Goal: Task Accomplishment & Management: Use online tool/utility

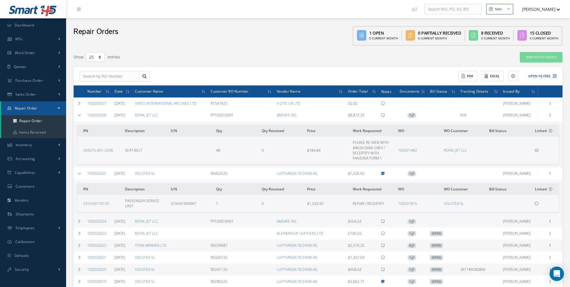
select select "25"
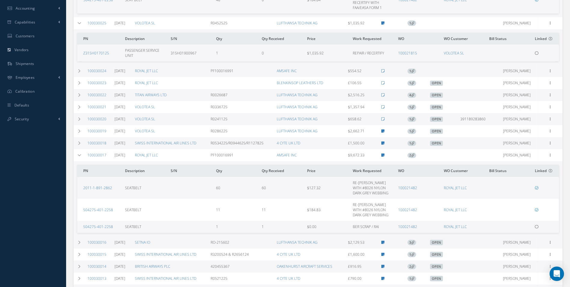
scroll to position [150, 0]
click at [78, 25] on td at bounding box center [79, 23] width 11 height 12
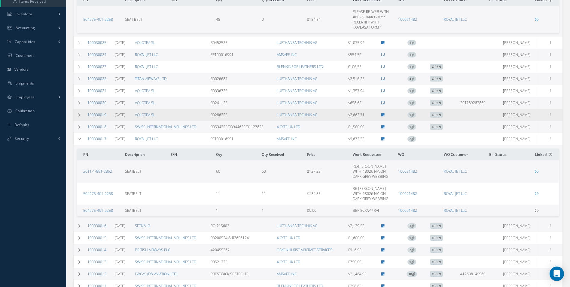
scroll to position [120, 0]
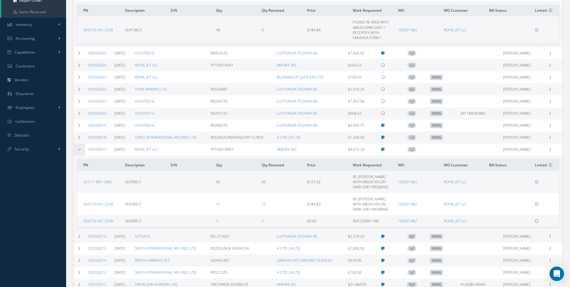
click at [81, 151] on td at bounding box center [79, 149] width 11 height 12
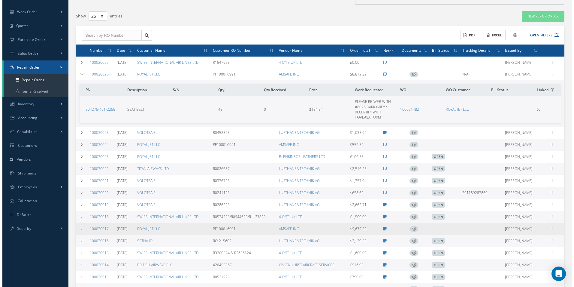
scroll to position [30, 0]
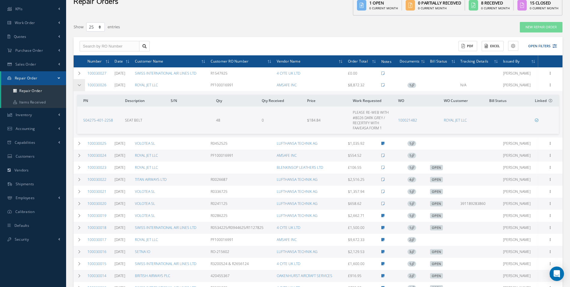
click at [79, 85] on icon at bounding box center [79, 85] width 4 height 4
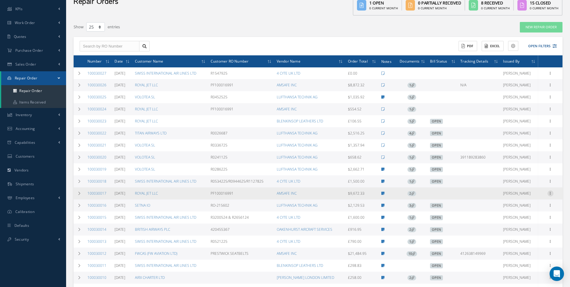
click at [552, 193] on icon at bounding box center [550, 192] width 6 height 5
click at [524, 250] on link "Create Bill" at bounding box center [522, 251] width 47 height 8
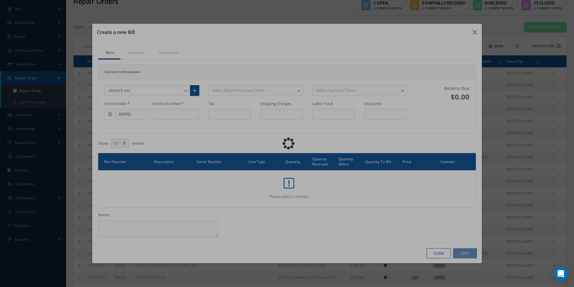
type input "0.00"
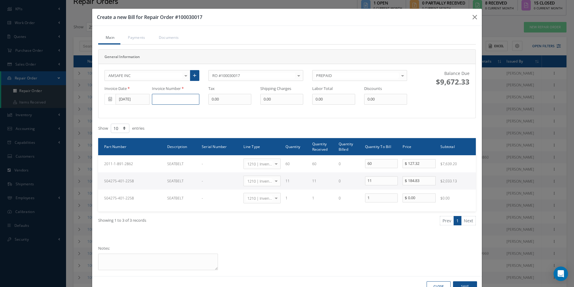
click at [172, 101] on input at bounding box center [175, 99] width 47 height 11
type input "274394"
click at [466, 284] on button "Save" at bounding box center [465, 286] width 24 height 11
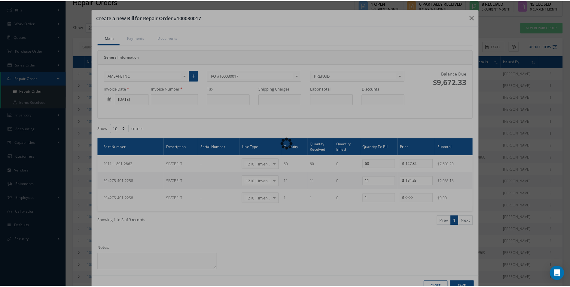
scroll to position [0, 0]
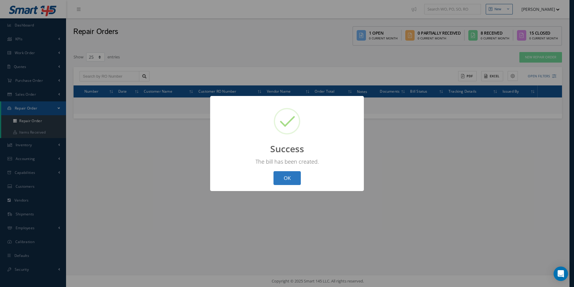
click at [290, 180] on button "OK" at bounding box center [287, 178] width 27 height 14
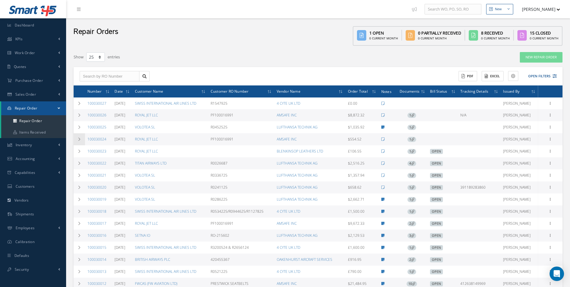
click at [76, 140] on td at bounding box center [79, 139] width 11 height 12
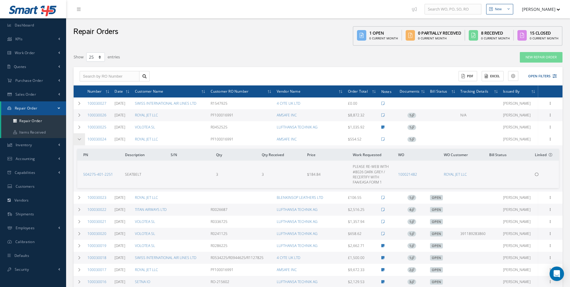
click at [77, 140] on icon at bounding box center [79, 139] width 4 height 4
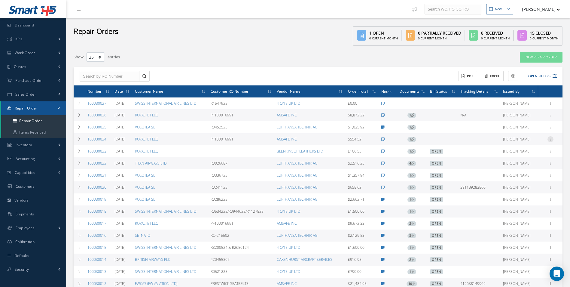
click at [550, 140] on icon at bounding box center [550, 138] width 6 height 5
click at [522, 196] on link "Create Bill" at bounding box center [522, 197] width 47 height 8
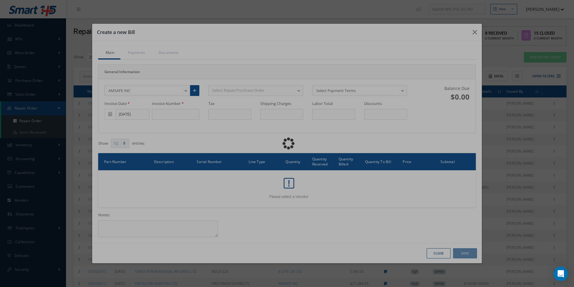
type input "0.00"
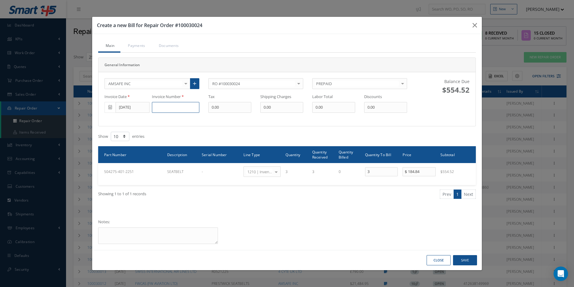
click at [184, 108] on input at bounding box center [175, 107] width 47 height 11
type input "277699"
click at [468, 259] on button "Save" at bounding box center [465, 260] width 24 height 11
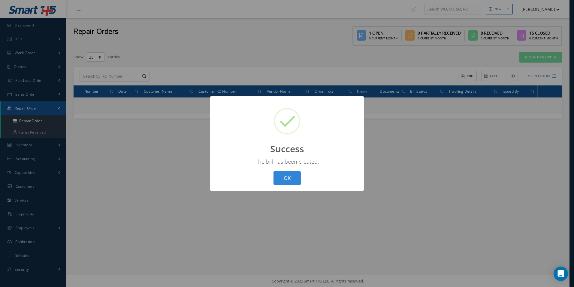
click at [308, 177] on div "? ! i Success × The bill has been created. OK Cancel" at bounding box center [287, 143] width 154 height 95
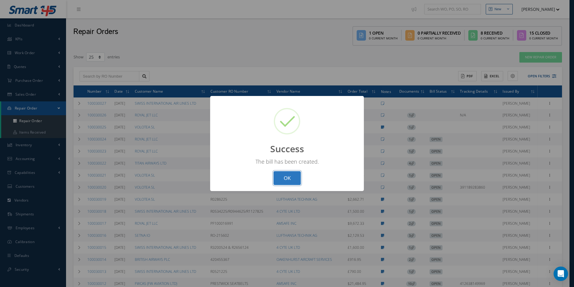
click at [290, 180] on button "OK" at bounding box center [287, 178] width 27 height 14
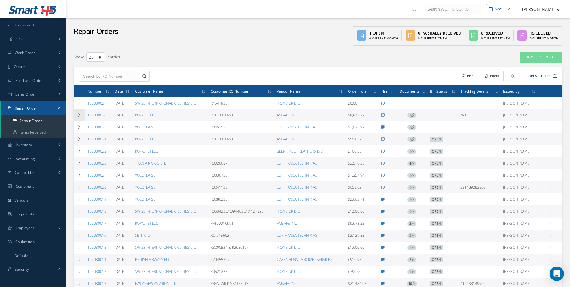
click at [81, 114] on icon at bounding box center [79, 115] width 4 height 4
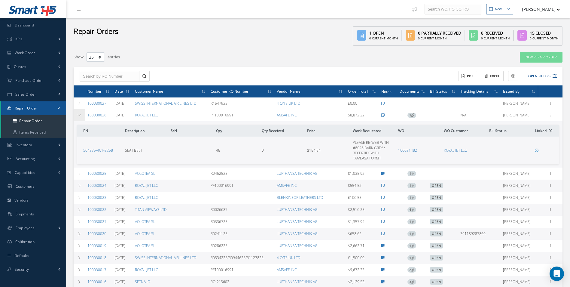
click at [81, 114] on icon at bounding box center [79, 115] width 4 height 4
